Goal: Check status: Check status

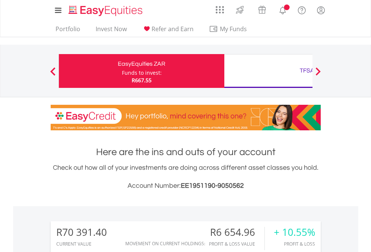
scroll to position [72, 118]
click at [122, 71] on div "Funds to invest:" at bounding box center [142, 73] width 40 height 8
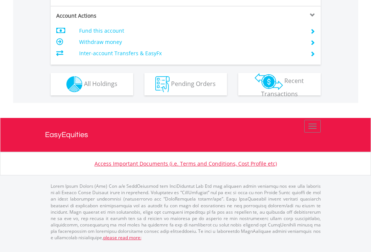
scroll to position [704, 0]
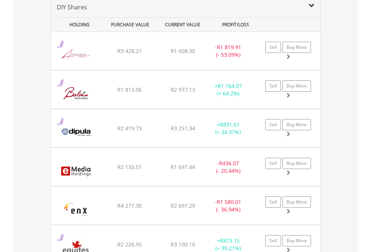
scroll to position [725, 0]
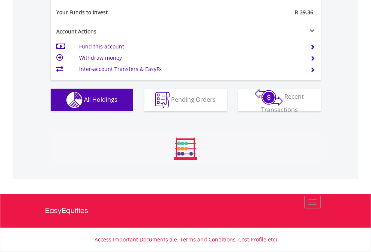
scroll to position [72, 118]
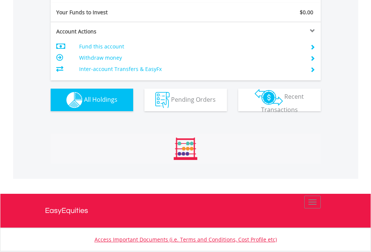
scroll to position [72, 118]
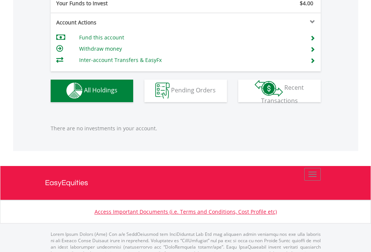
scroll to position [743, 0]
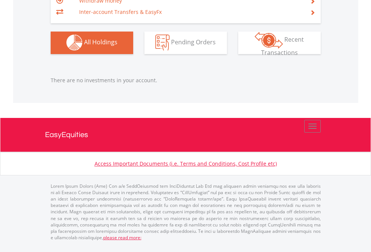
scroll to position [72, 118]
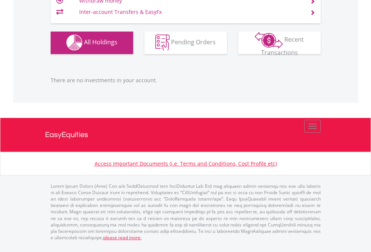
scroll to position [72, 118]
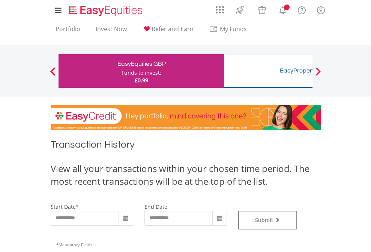
type input "**********"
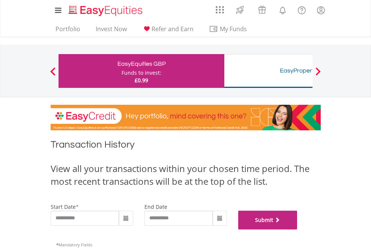
click at [298, 229] on button "Submit" at bounding box center [267, 219] width 59 height 19
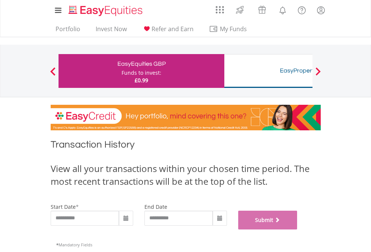
scroll to position [304, 0]
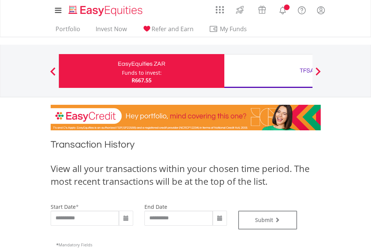
click at [268, 71] on div "TFSA" at bounding box center [307, 70] width 156 height 11
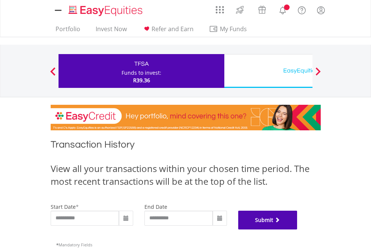
click at [298, 229] on button "Submit" at bounding box center [267, 219] width 59 height 19
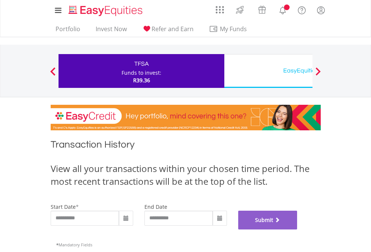
scroll to position [304, 0]
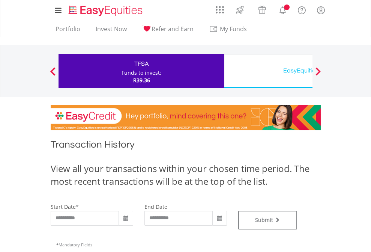
click at [268, 71] on div "EasyEquities USD" at bounding box center [307, 70] width 156 height 11
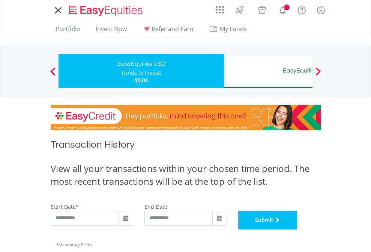
click at [298, 229] on button "Submit" at bounding box center [267, 219] width 59 height 19
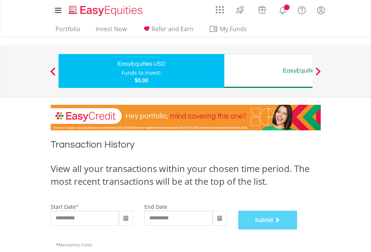
scroll to position [304, 0]
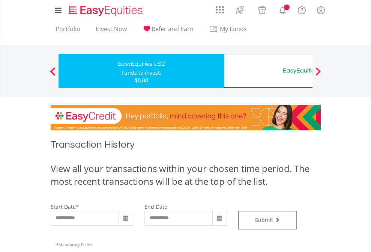
click at [268, 71] on div "EasyEquities AUD" at bounding box center [307, 70] width 156 height 11
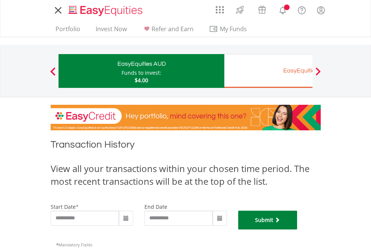
click at [298, 229] on button "Submit" at bounding box center [267, 219] width 59 height 19
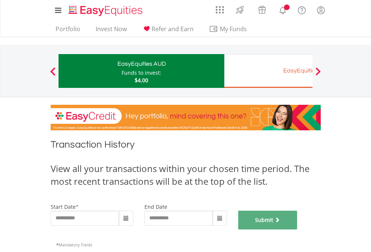
scroll to position [304, 0]
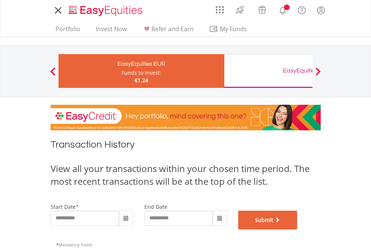
click at [298, 229] on button "Submit" at bounding box center [267, 219] width 59 height 19
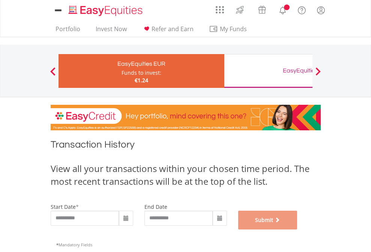
scroll to position [304, 0]
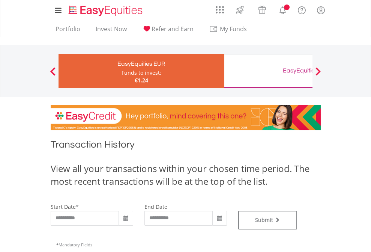
click at [268, 71] on div "EasyEquities GBP" at bounding box center [307, 70] width 156 height 11
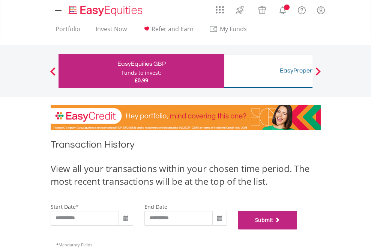
click at [298, 229] on button "Submit" at bounding box center [267, 219] width 59 height 19
